Goal: Information Seeking & Learning: Learn about a topic

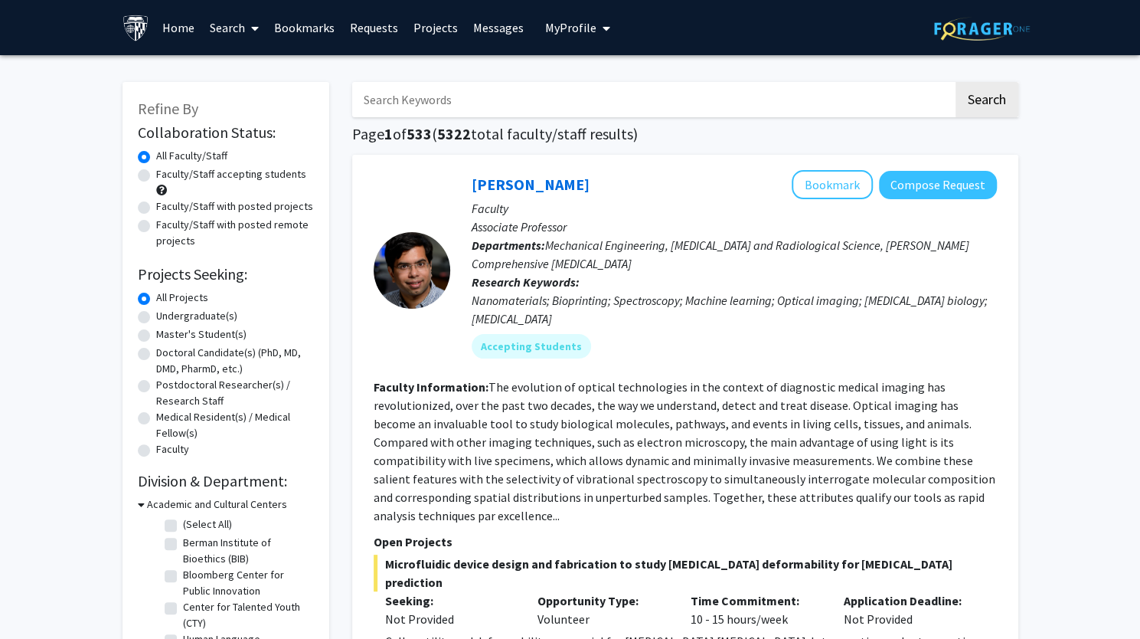
click at [156, 319] on label "Undergraduate(s)" at bounding box center [196, 316] width 81 height 16
click at [156, 318] on input "Undergraduate(s)" at bounding box center [161, 313] width 10 height 10
radio input "true"
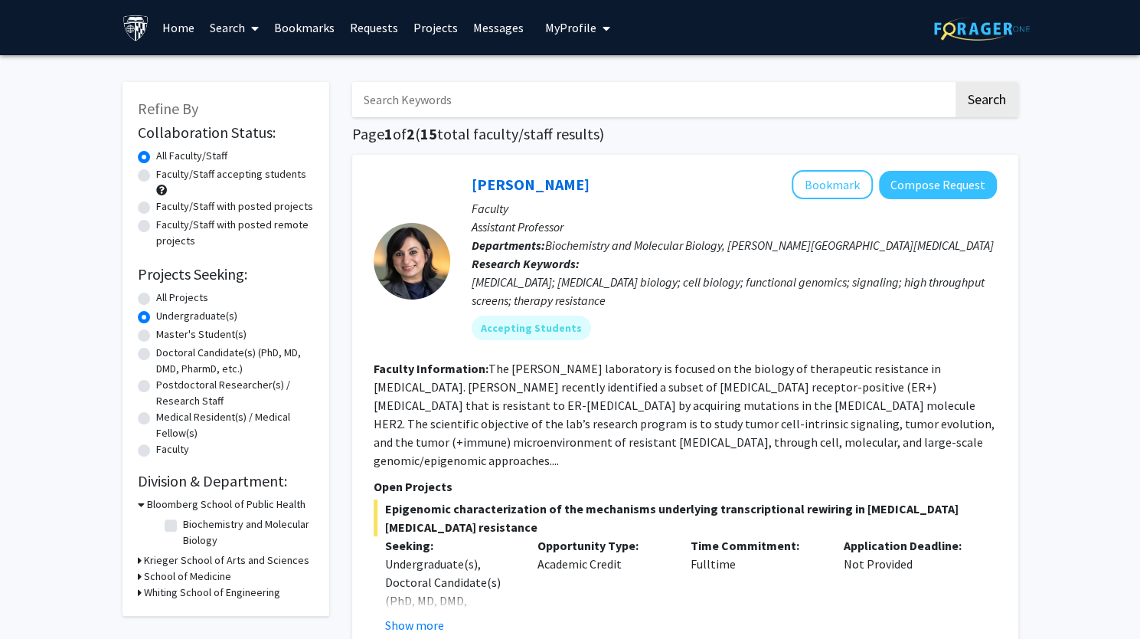
click at [156, 209] on label "Faculty/Staff with posted projects" at bounding box center [234, 206] width 157 height 16
click at [156, 208] on input "Faculty/Staff with posted projects" at bounding box center [161, 203] width 10 height 10
radio input "true"
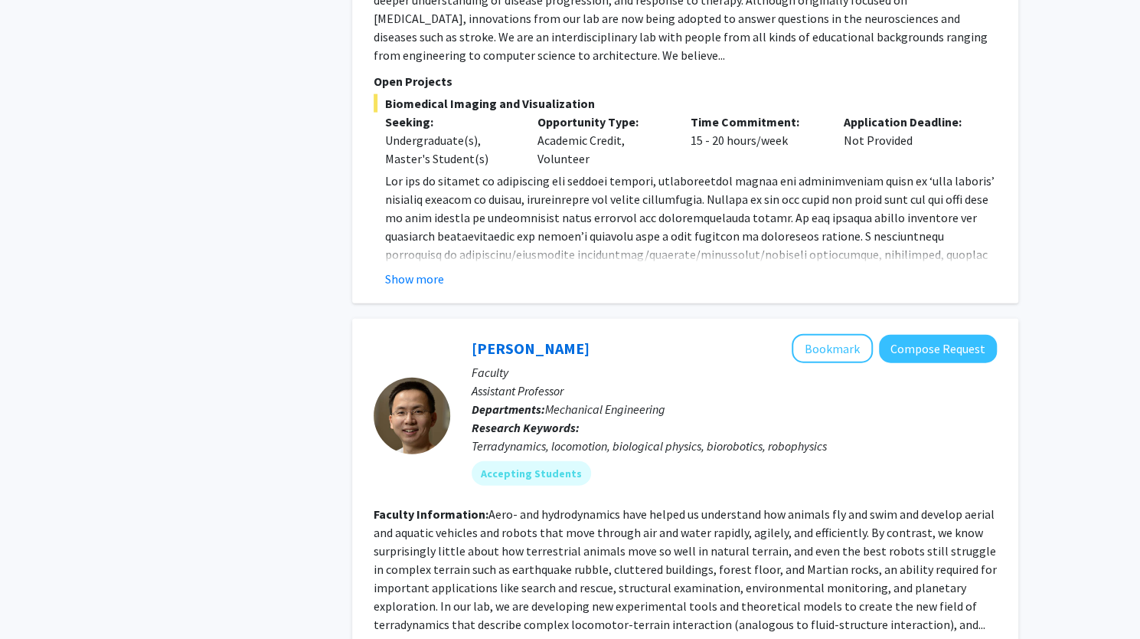
scroll to position [2068, 0]
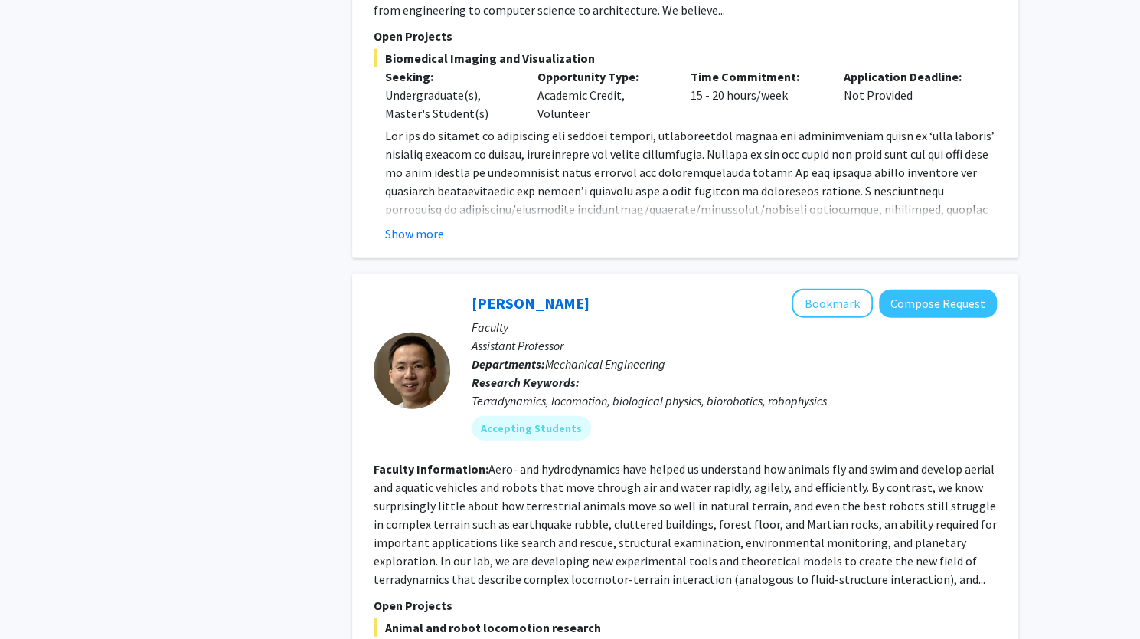
click at [410, 224] on button "Show more" at bounding box center [414, 233] width 59 height 18
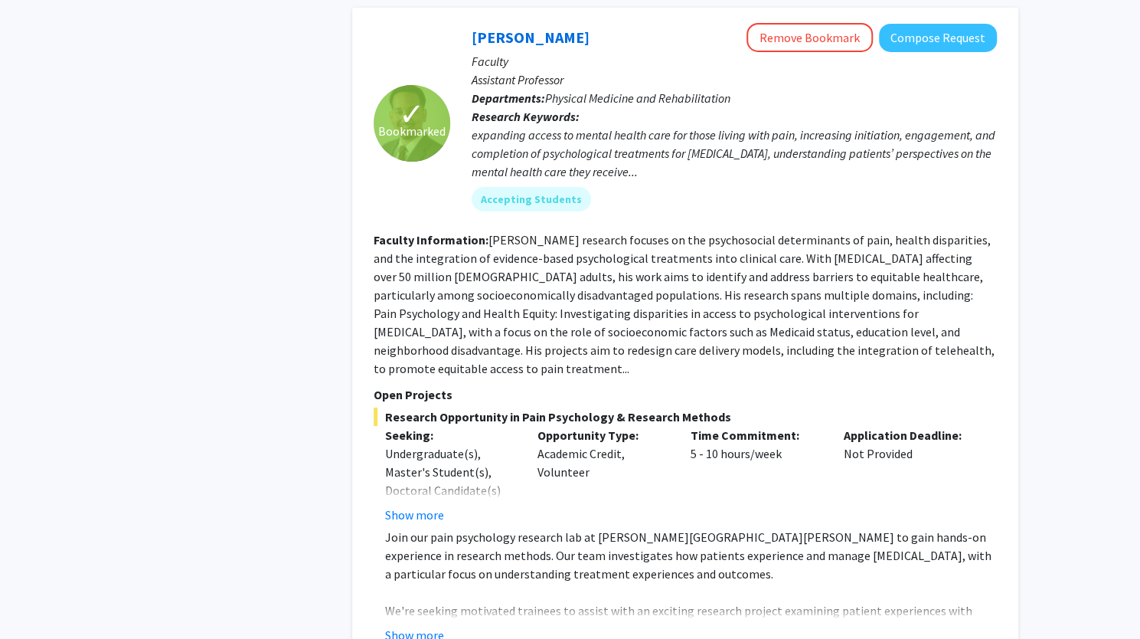
scroll to position [6687, 0]
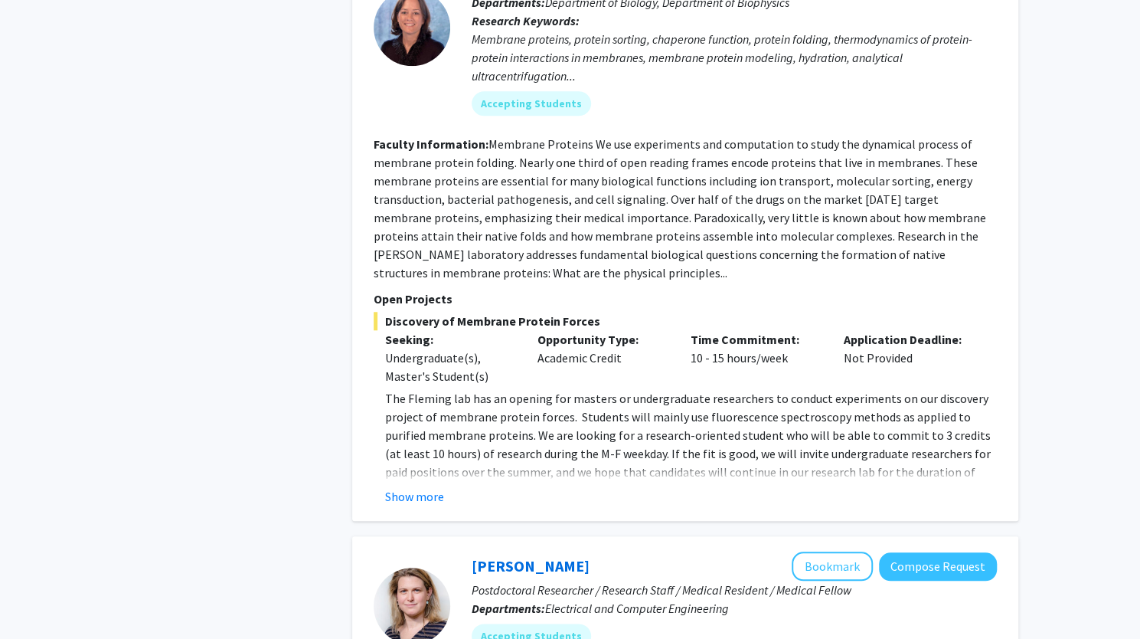
scroll to position [689, 0]
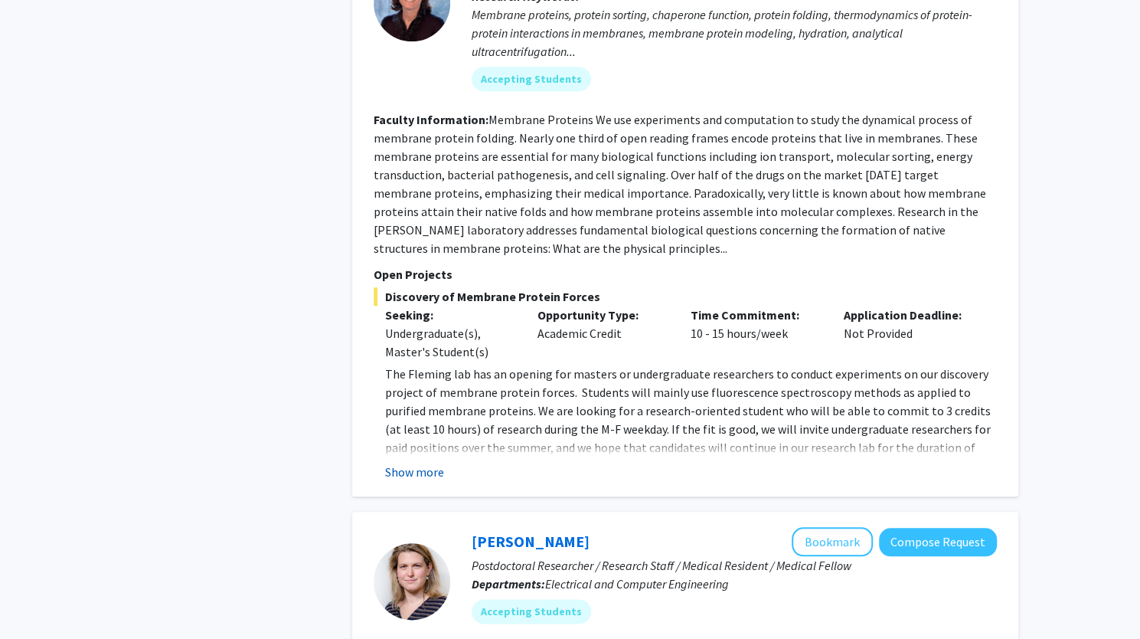
click at [423, 464] on button "Show more" at bounding box center [414, 472] width 59 height 18
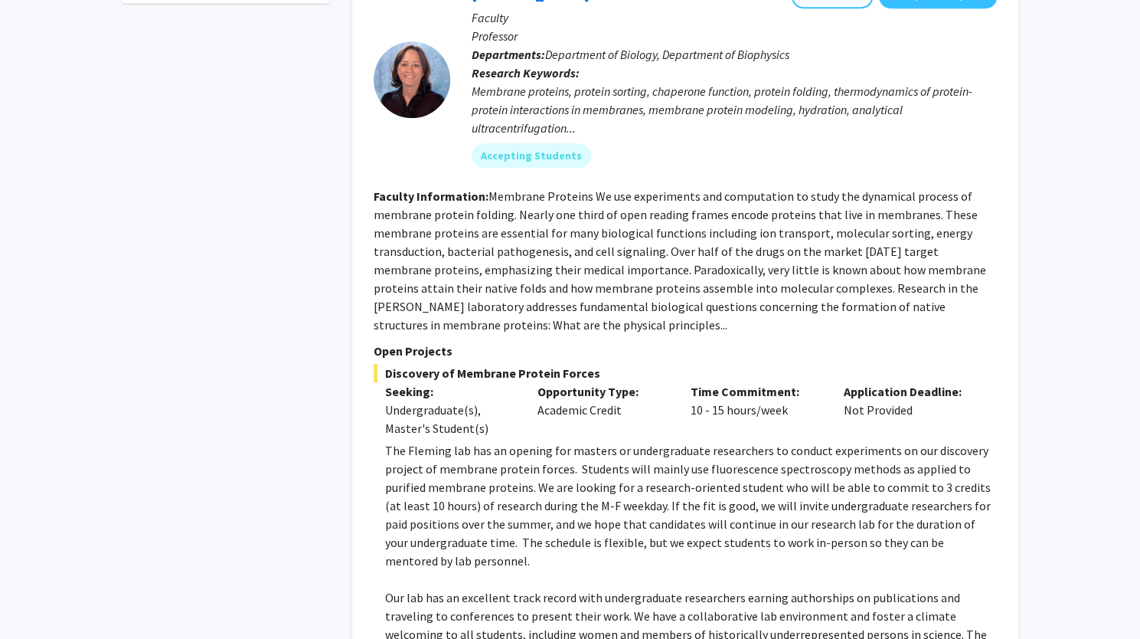
scroll to position [536, 0]
